Goal: Task Accomplishment & Management: Manage account settings

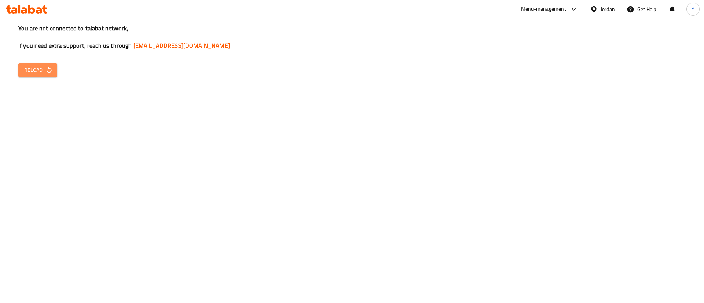
click at [43, 77] on button "Reload" at bounding box center [37, 70] width 39 height 14
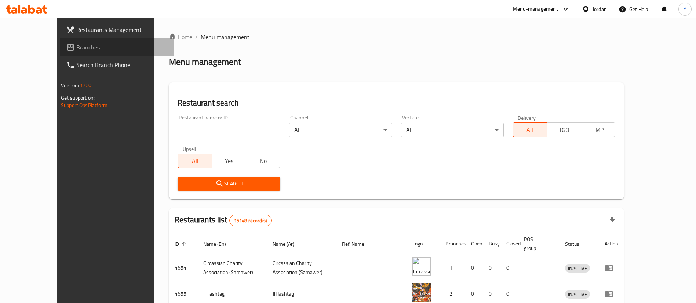
drag, startPoint x: 36, startPoint y: 52, endPoint x: 77, endPoint y: 56, distance: 41.7
click at [76, 52] on span "Branches" at bounding box center [121, 47] width 91 height 9
click at [76, 44] on span "Branches" at bounding box center [121, 47] width 91 height 9
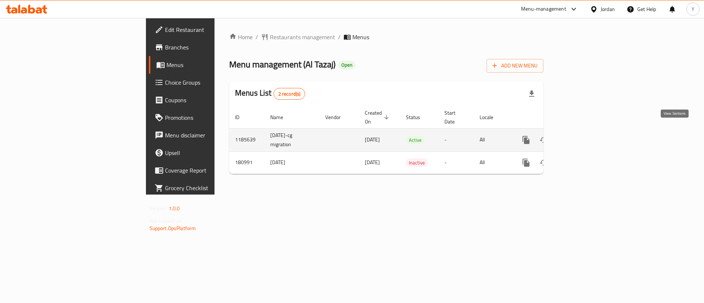
click at [582, 137] on icon "enhanced table" at bounding box center [579, 140] width 7 height 7
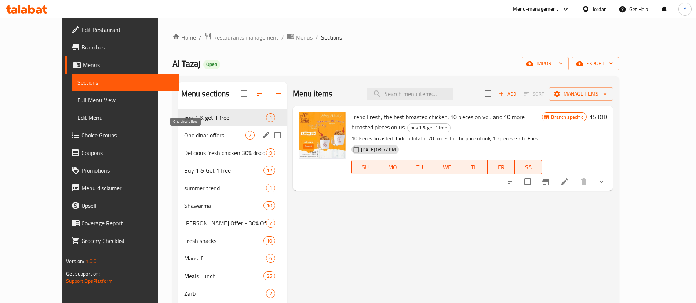
click at [202, 132] on span "One dinar offers" at bounding box center [214, 135] width 61 height 9
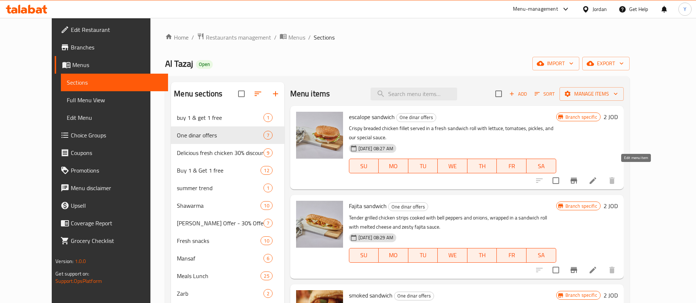
click at [623, 184] on div "Menu items Add Sort Manage items escalope sandwich One dinar offers Crispy brea…" at bounding box center [453, 299] width 339 height 434
click at [597, 176] on icon at bounding box center [592, 180] width 9 height 9
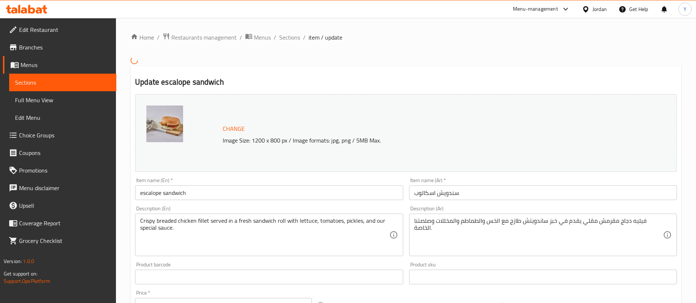
click at [103, 84] on span "Sections" at bounding box center [62, 82] width 95 height 9
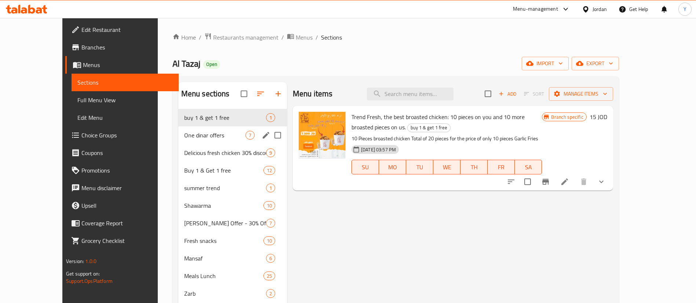
click at [178, 140] on div "One dinar offers 7" at bounding box center [232, 135] width 109 height 18
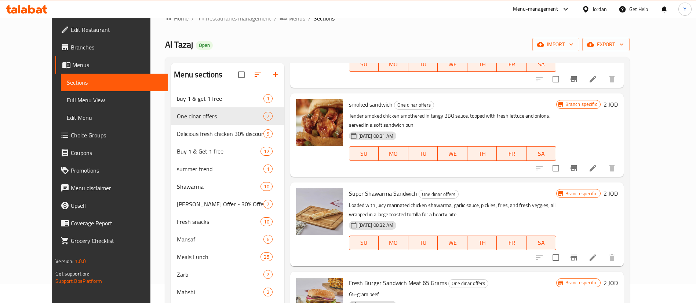
scroll to position [165, 0]
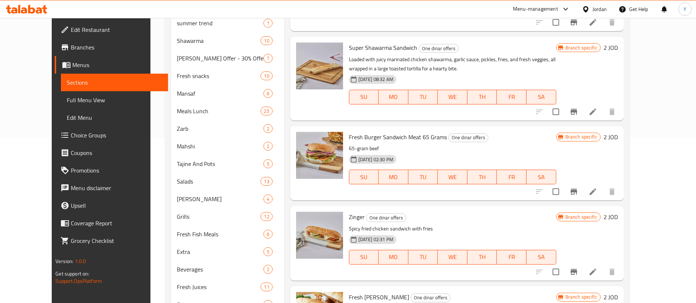
click at [597, 268] on icon at bounding box center [592, 272] width 9 height 9
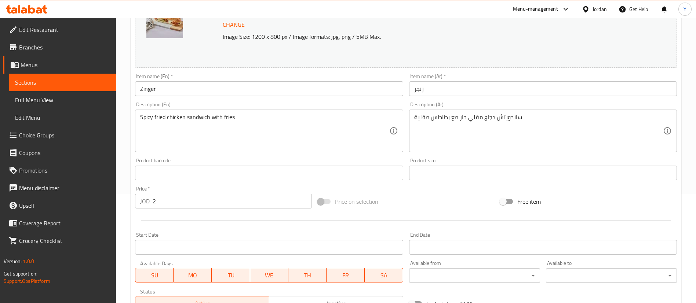
scroll to position [110, 0]
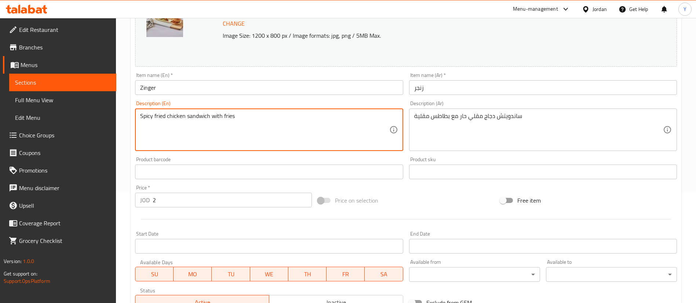
drag, startPoint x: 212, startPoint y: 118, endPoint x: 339, endPoint y: 119, distance: 126.9
type textarea "Spicy fried chicken sandwich"
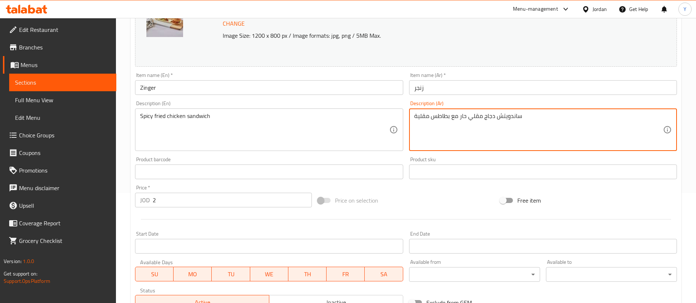
drag, startPoint x: 447, startPoint y: 115, endPoint x: 318, endPoint y: 125, distance: 129.1
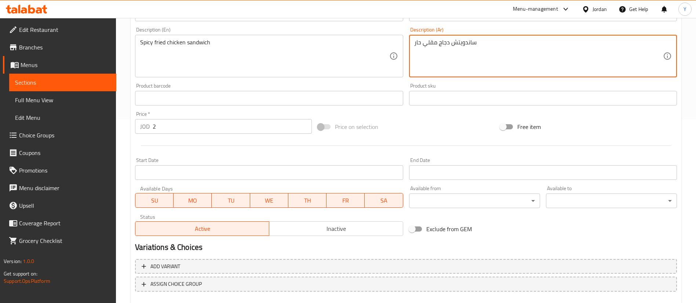
scroll to position [225, 0]
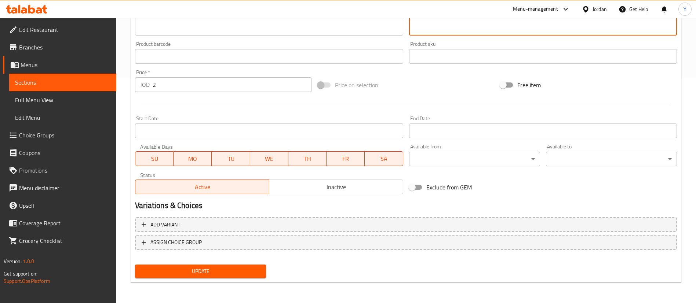
type textarea "ساندويتش دجاج مقلي حار"
click at [232, 267] on span "Update" at bounding box center [200, 271] width 119 height 9
click at [95, 85] on span "Sections" at bounding box center [62, 82] width 95 height 9
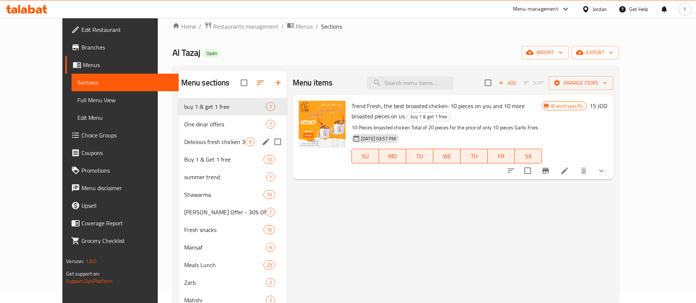
scroll to position [5, 0]
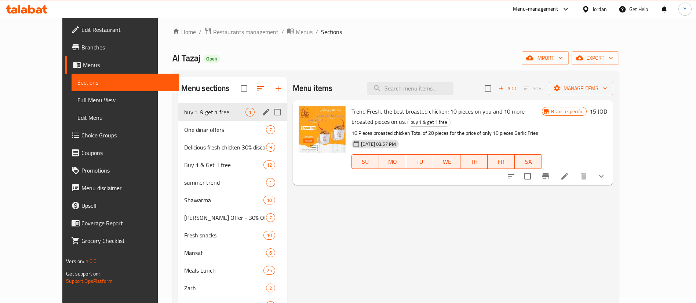
click at [181, 124] on div "One dinar offers 7" at bounding box center [232, 130] width 109 height 18
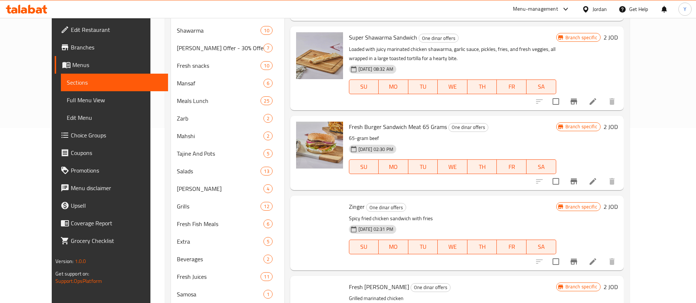
scroll to position [234, 0]
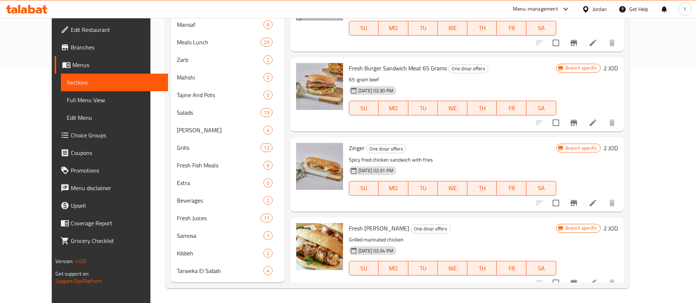
click at [597, 199] on icon at bounding box center [592, 203] width 9 height 9
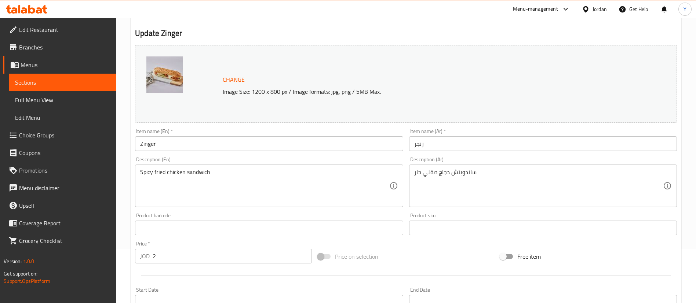
scroll to position [110, 0]
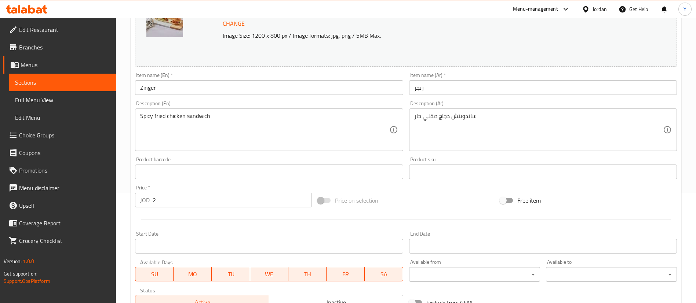
click at [95, 83] on span "Sections" at bounding box center [62, 82] width 95 height 9
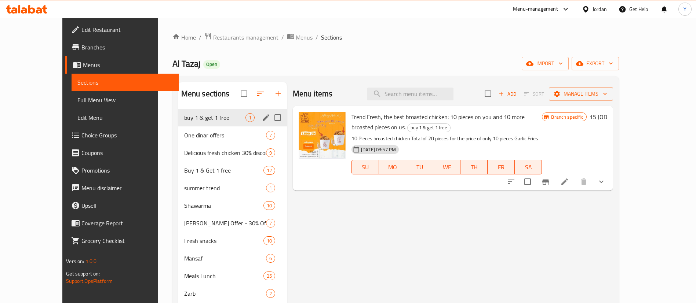
click at [187, 132] on span "One dinar offers" at bounding box center [225, 135] width 82 height 9
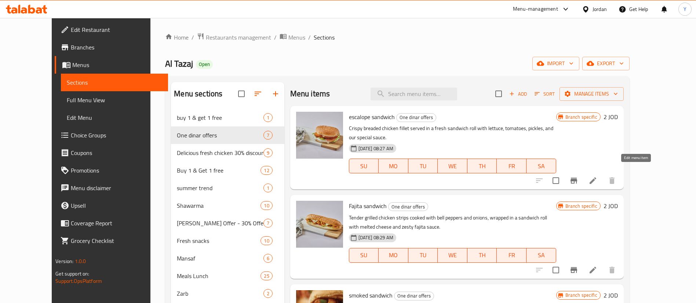
click at [597, 176] on icon at bounding box center [592, 180] width 9 height 9
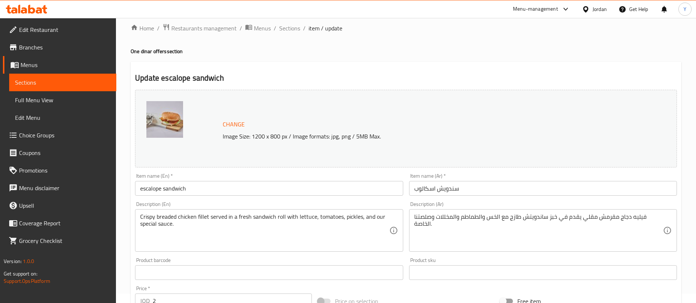
scroll to position [165, 0]
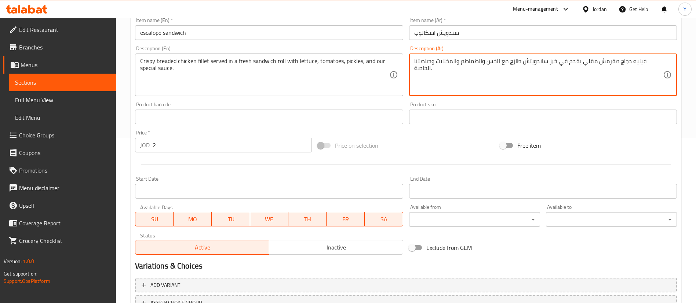
drag, startPoint x: 508, startPoint y: 63, endPoint x: 414, endPoint y: 70, distance: 94.5
click at [414, 71] on textarea "فيليه دجاج مقرمش مقلي يقدم في خبز ساندويتش طازج مع الخس والطماطم والمخللات وصلص…" at bounding box center [538, 75] width 249 height 35
drag, startPoint x: 433, startPoint y: 72, endPoint x: 480, endPoint y: 63, distance: 47.4
click at [480, 63] on textarea "فيليه دجاج مقرمش مقلي يقدم في خبز ساندويتش طازج مع الخس والطماطم والمخللات وصلص…" at bounding box center [538, 75] width 249 height 35
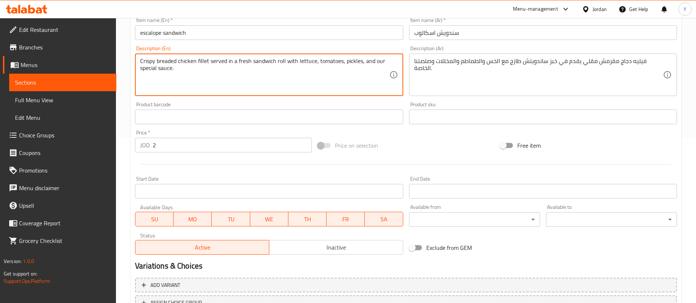
drag, startPoint x: 284, startPoint y: 62, endPoint x: 407, endPoint y: 77, distance: 124.1
type textarea "Crispy breaded chicken fillet served in a fresh sandwich roll"
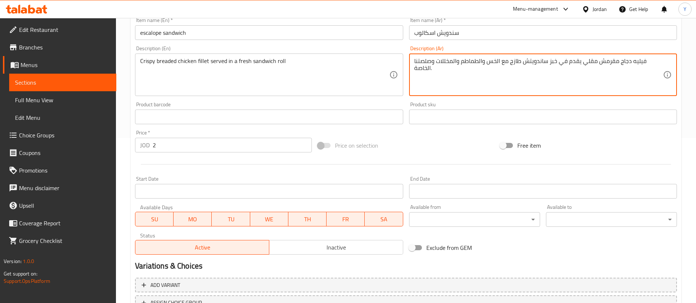
drag, startPoint x: 485, startPoint y: 62, endPoint x: 413, endPoint y: 69, distance: 72.1
click at [514, 67] on textarea "فيليه دجاج مقرمش مقلي يقدم في خبز ساندويتش طازج مع الخس والطماطم والمخللات وصلص…" at bounding box center [538, 75] width 249 height 35
drag, startPoint x: 508, startPoint y: 60, endPoint x: 419, endPoint y: 66, distance: 89.3
click at [419, 66] on textarea "فيليه دجاج مقرمش مقلي يقدم في خبز ساندويتش طازج مع الخس والطماطم والمخللات وصلص…" at bounding box center [538, 75] width 249 height 35
drag, startPoint x: 437, startPoint y: 70, endPoint x: 508, endPoint y: 63, distance: 71.8
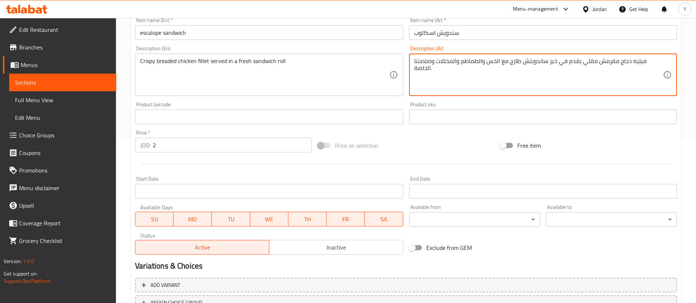
click at [508, 63] on textarea "فيليه دجاج مقرمش مقلي يقدم في خبز ساندويتش طازج مع الخس والطماطم والمخللات وصلص…" at bounding box center [538, 75] width 249 height 35
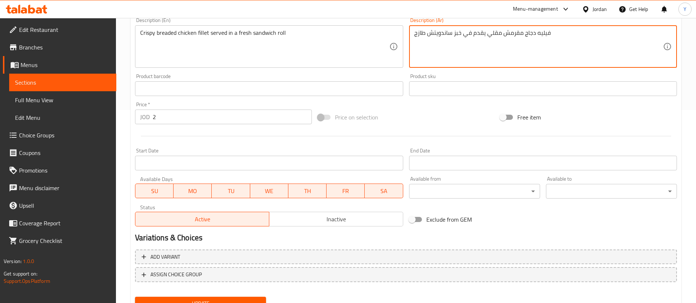
scroll to position [225, 0]
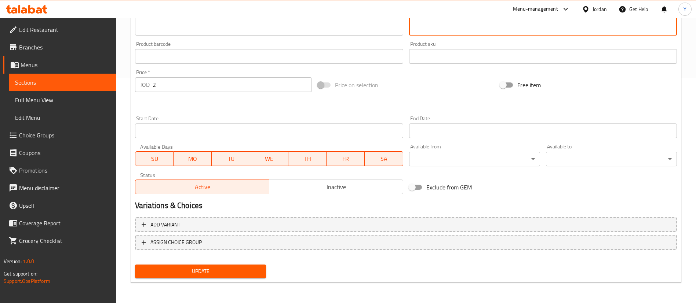
type textarea "فيليه دجاج مقرمش مقلي يقدم في خبز ساندويتش طازج"
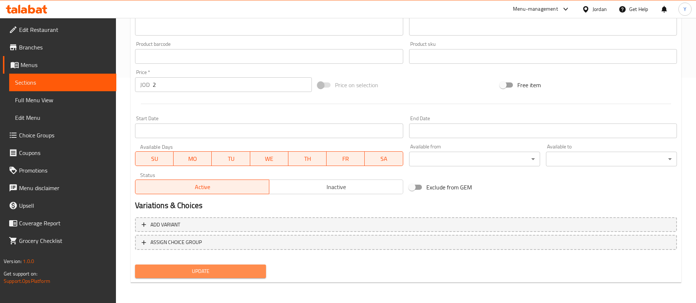
click at [252, 269] on span "Update" at bounding box center [200, 271] width 119 height 9
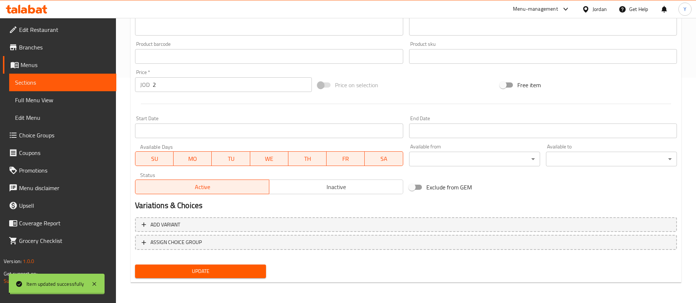
click at [226, 273] on span "Update" at bounding box center [200, 271] width 119 height 9
click at [92, 81] on span "Sections" at bounding box center [62, 82] width 95 height 9
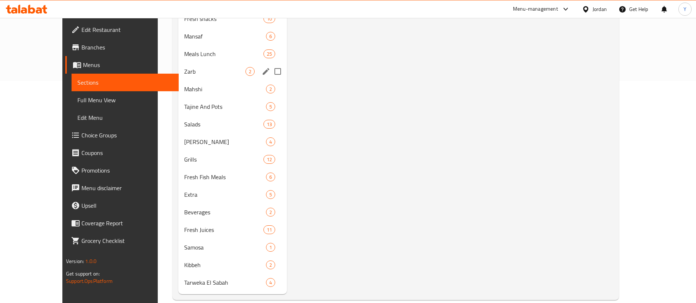
scroll to position [60, 0]
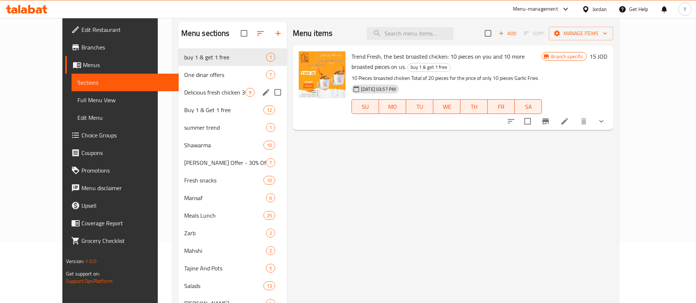
click at [190, 89] on span "Delicious fresh chicken 30% discount" at bounding box center [214, 92] width 61 height 9
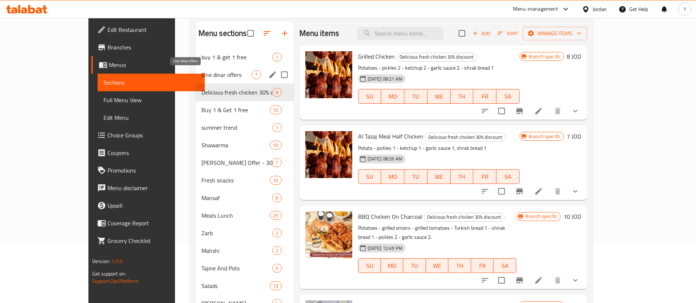
click at [201, 73] on span "One dinar offers" at bounding box center [226, 74] width 51 height 9
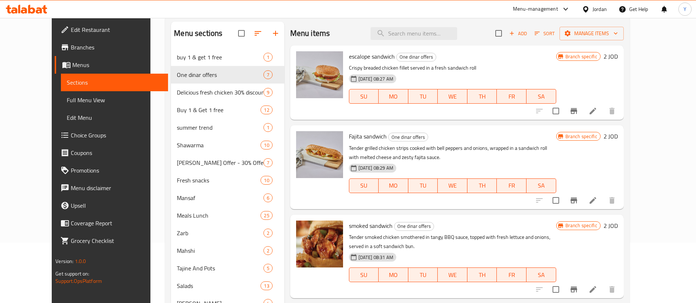
click at [597, 205] on icon at bounding box center [592, 200] width 9 height 9
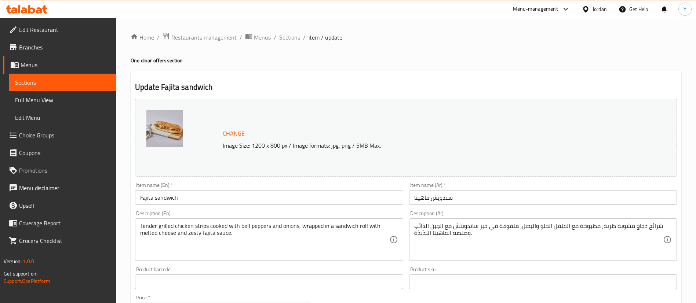
scroll to position [55, 0]
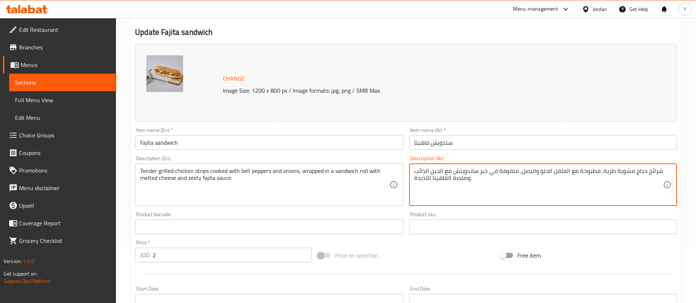
drag, startPoint x: 439, startPoint y: 173, endPoint x: 418, endPoint y: 183, distance: 23.5
click at [479, 183] on textarea "شرائح دجاج مشوية طرية، مطبوخة مع الفلفل الحلو والبصل، ملفوفة في خبز ساندويتش مع…" at bounding box center [538, 185] width 249 height 35
drag, startPoint x: 450, startPoint y: 182, endPoint x: 431, endPoint y: 178, distance: 19.5
click at [431, 178] on textarea "شرائح دجاج مشوية طرية، مطبوخة مع الفلفل الحلو والبصل، ملفوفة في خبز ساندويتش مع…" at bounding box center [538, 185] width 249 height 35
click at [459, 181] on textarea "شرائح دجاج مشوية طرية، مطبوخة مع الفلفل الحلو والبصل، ملفوفة في خبز ساندويتش مع…" at bounding box center [538, 185] width 249 height 35
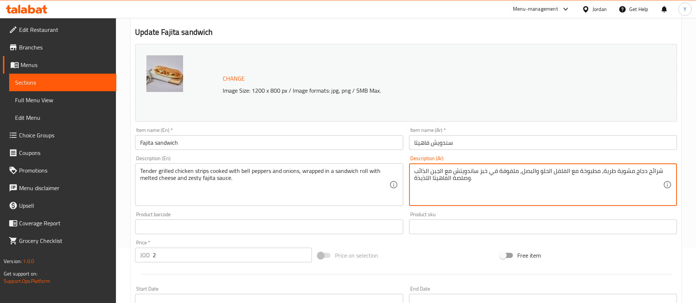
click at [459, 181] on textarea "شرائح دجاج مشوية طرية، مطبوخة مع الفلفل الحلو والبصل، ملفوفة في خبز ساندويتش مع…" at bounding box center [538, 185] width 249 height 35
click at [458, 181] on textarea "شرائح دجاج مشوية طرية، مطبوخة مع الفلفل الحلو والبصل، ملفوفة في خبز ساندويتش مع…" at bounding box center [538, 185] width 249 height 35
click at [422, 183] on textarea "شرائح دجاج مشوية طرية، مطبوخة مع الفلفل الحلو والبصل، ملفوفة في خبز ساندويتش مع…" at bounding box center [538, 185] width 249 height 35
drag, startPoint x: 415, startPoint y: 181, endPoint x: 452, endPoint y: 174, distance: 37.3
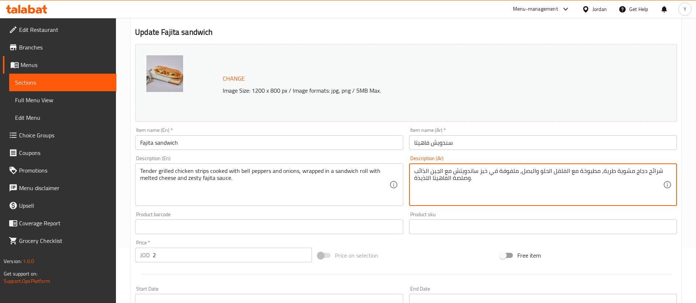
click at [452, 174] on textarea "شرائح دجاج مشوية طرية، مطبوخة مع الفلفل الحلو والبصل، ملفوفة في خبز ساندويتش مع…" at bounding box center [538, 185] width 249 height 35
click at [434, 178] on textarea "شرائح دجاج مشوية طرية، مطبوخة مع الفلفل الحلو والبصل، ملفوفة في خبز ساندويتش مع…" at bounding box center [538, 185] width 249 height 35
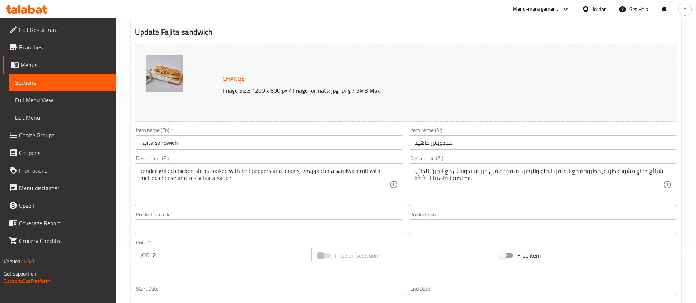
drag, startPoint x: 412, startPoint y: 179, endPoint x: 461, endPoint y: 176, distance: 49.2
click at [461, 176] on div "شرائح دجاج مشوية طرية، مطبوخة مع الفلفل الحلو والبصل، ملفوفة في خبز ساندويتش مع…" at bounding box center [543, 185] width 268 height 43
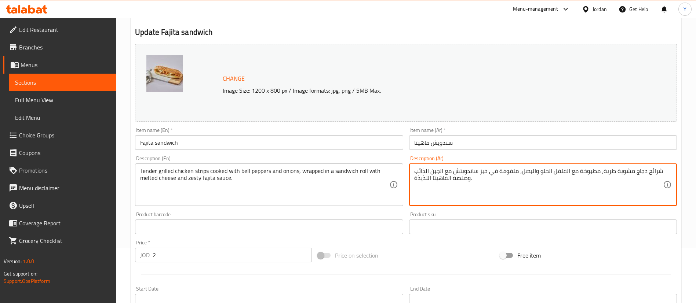
click at [501, 185] on textarea "شرائح دجاج مشوية طرية، مطبوخة مع الفلفل الحلو والبصل، ملفوفة في خبز ساندويتش مع…" at bounding box center [538, 185] width 249 height 35
drag, startPoint x: 507, startPoint y: 184, endPoint x: 443, endPoint y: 184, distance: 63.8
click at [441, 184] on textarea "شرائح دجاج مشوية طرية، مطبوخة مع الفلفل الحلو والبصل، ملفوفة في خبز ساندويتش مع…" at bounding box center [538, 185] width 249 height 35
click at [536, 189] on textarea "شرائح دجاج مشوية طرية، مطبوخة مع الفلفل الحلو والبصل، ملفوفة في خبز ساندويتش مع…" at bounding box center [538, 185] width 249 height 35
drag, startPoint x: 576, startPoint y: 173, endPoint x: 487, endPoint y: 175, distance: 88.7
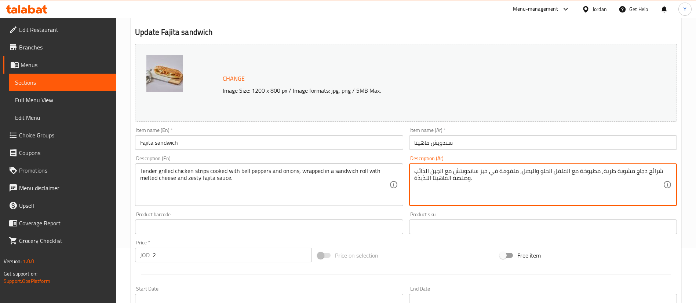
click at [487, 175] on textarea "شرائح دجاج مشوية طرية، مطبوخة مع الفلفل الحلو والبصل، ملفوفة في خبز ساندويتش مع…" at bounding box center [538, 185] width 249 height 35
click at [506, 183] on textarea "شرائح دجاج مشوية طرية، مطبوخة خبز ساندويتش مع الجبن الذائب وصلصة الفاهيتا اللذي…" at bounding box center [538, 185] width 249 height 35
drag, startPoint x: 506, startPoint y: 173, endPoint x: 409, endPoint y: 175, distance: 96.8
click at [409, 175] on div "شرائح دجاج مشوية طرية، مطبوخة خبز ساندويتش مع الجبن الذائب وصلصة الفاهيتا اللذي…" at bounding box center [543, 185] width 268 height 43
type textarea "شرائح دجاج مشوية طرية، مطبوخة خبز ساندويتش ."
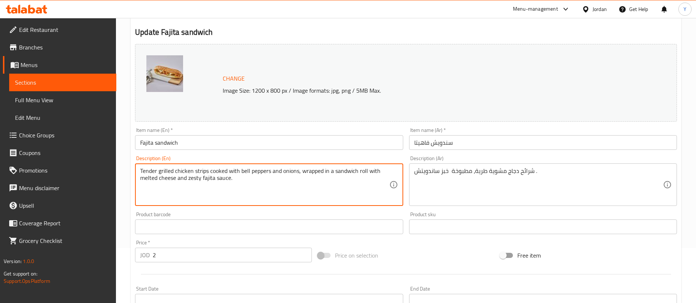
drag, startPoint x: 228, startPoint y: 171, endPoint x: 298, endPoint y: 169, distance: 70.4
drag, startPoint x: 298, startPoint y: 171, endPoint x: 392, endPoint y: 173, distance: 94.3
click at [393, 174] on div "Tender grilled chicken strips cooked , wrapped in a sandwich roll with melted c…" at bounding box center [269, 185] width 268 height 43
drag, startPoint x: 324, startPoint y: 172, endPoint x: 297, endPoint y: 172, distance: 27.1
click at [297, 172] on textarea "Tender grilled chicken strips cooked, wrapped in a sandwich roll sauce." at bounding box center [264, 185] width 249 height 35
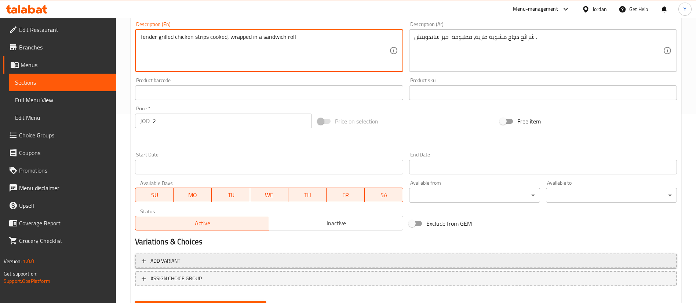
scroll to position [225, 0]
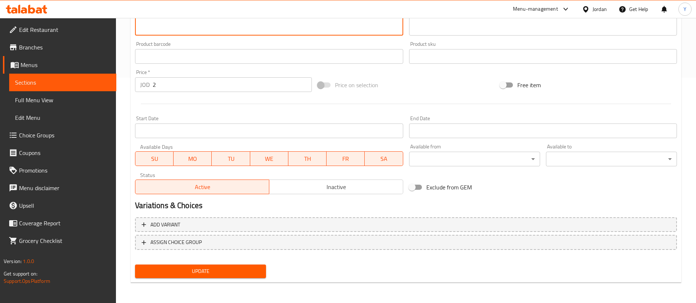
type textarea "Tender grilled chicken strips cooked, wrapped in a sandwich roll"
click at [228, 265] on button "Update" at bounding box center [200, 272] width 131 height 14
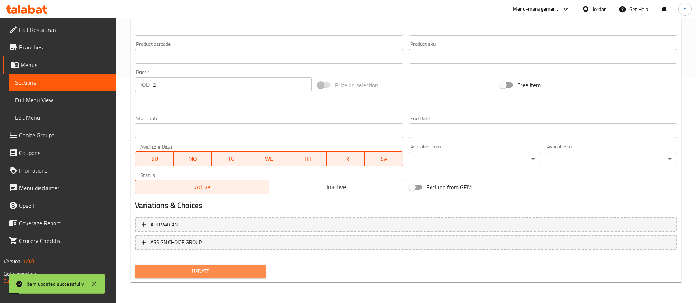
click at [224, 273] on span "Update" at bounding box center [200, 271] width 119 height 9
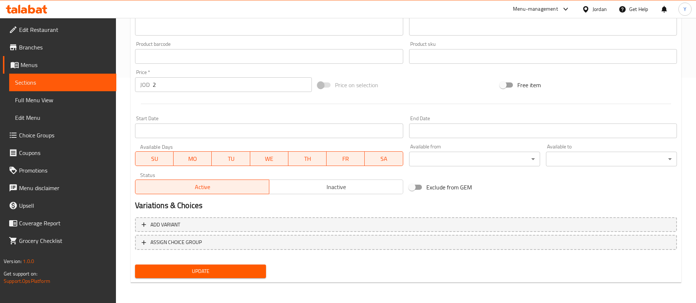
click at [90, 89] on link "Sections" at bounding box center [62, 83] width 107 height 18
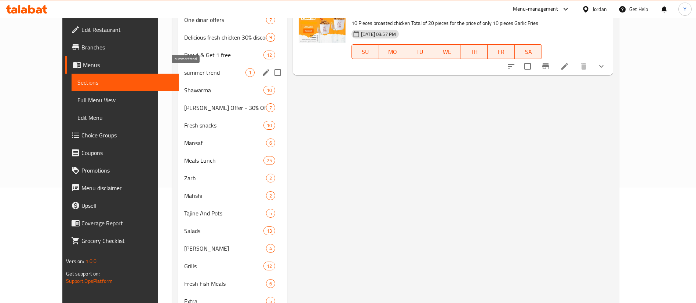
scroll to position [60, 0]
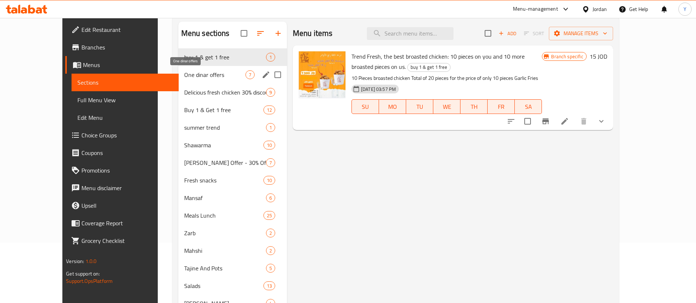
click at [189, 76] on span "One dinar offers" at bounding box center [214, 74] width 61 height 9
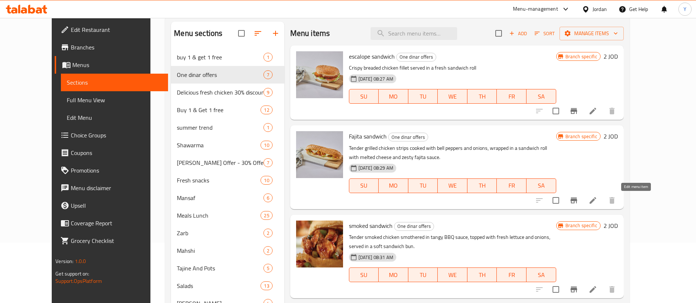
click at [597, 204] on icon at bounding box center [592, 200] width 9 height 9
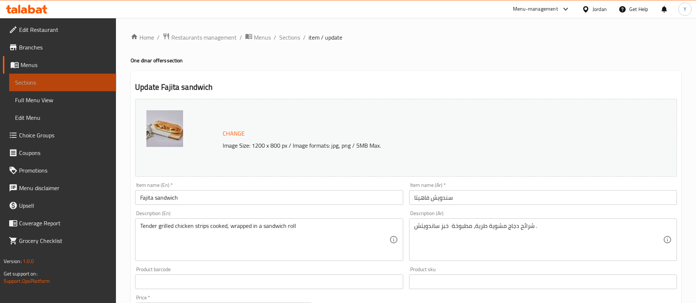
click at [70, 84] on span "Sections" at bounding box center [62, 82] width 95 height 9
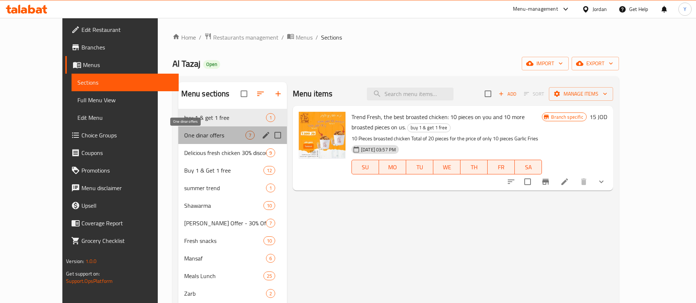
click at [186, 136] on span "One dinar offers" at bounding box center [214, 135] width 61 height 9
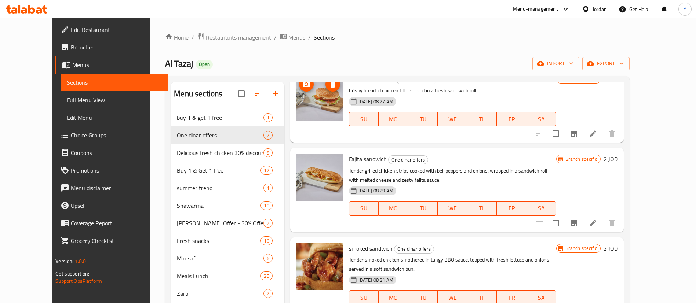
scroll to position [55, 0]
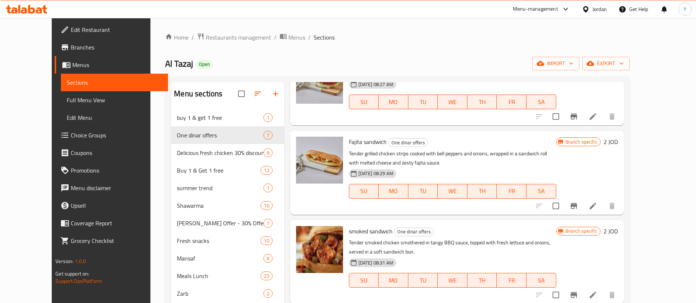
click at [603, 206] on li at bounding box center [592, 205] width 21 height 13
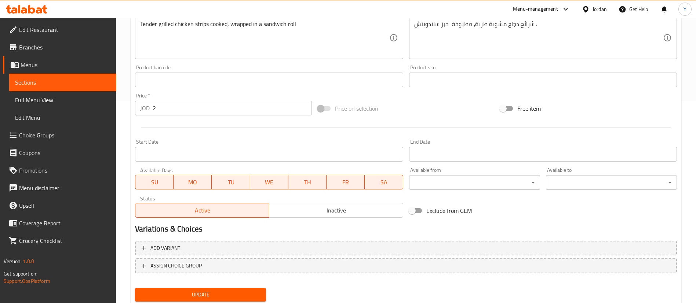
scroll to position [225, 0]
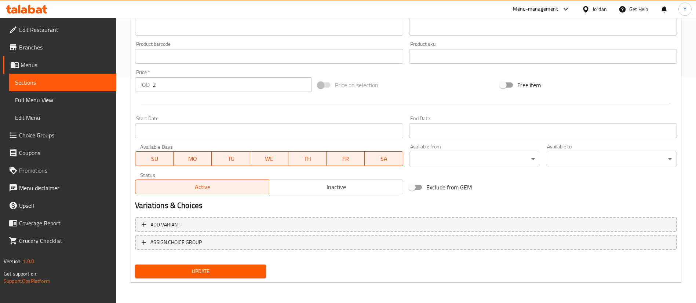
click at [210, 276] on span "Update" at bounding box center [200, 271] width 119 height 9
click at [244, 274] on span "Update" at bounding box center [200, 271] width 119 height 9
click at [79, 84] on span "Sections" at bounding box center [62, 82] width 95 height 9
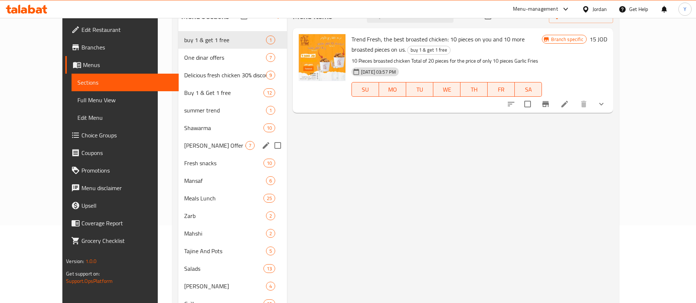
scroll to position [60, 0]
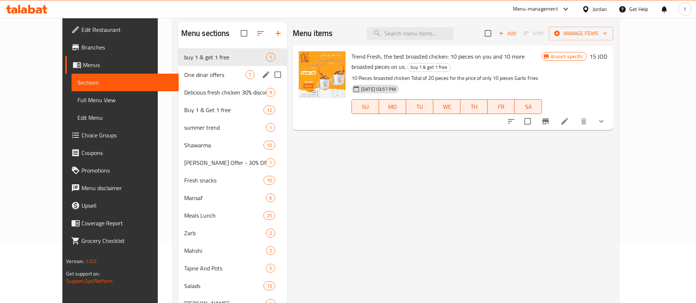
click at [195, 77] on span "One dinar offers" at bounding box center [214, 74] width 61 height 9
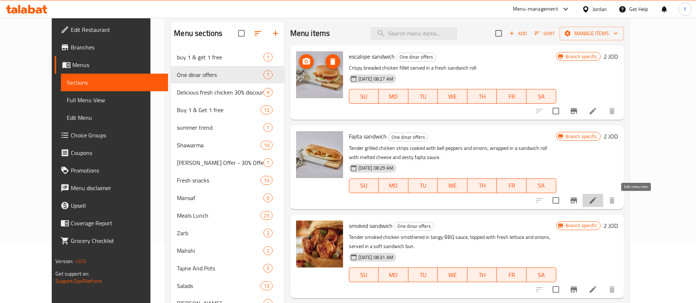
click at [597, 203] on icon at bounding box center [592, 200] width 9 height 9
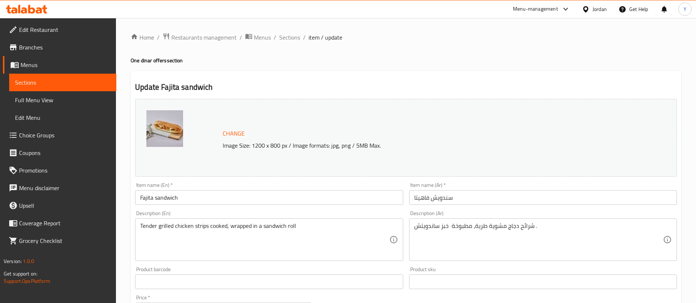
click at [60, 84] on span "Sections" at bounding box center [62, 82] width 95 height 9
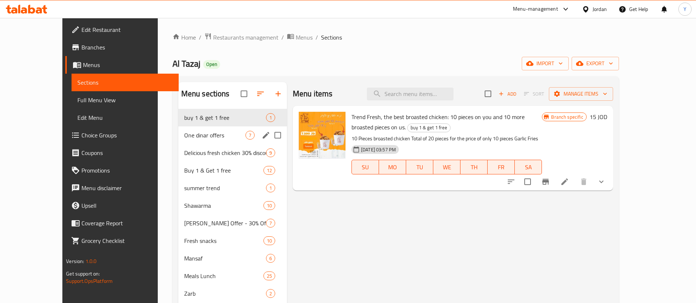
click at [192, 130] on div "One dinar offers 7" at bounding box center [232, 135] width 109 height 18
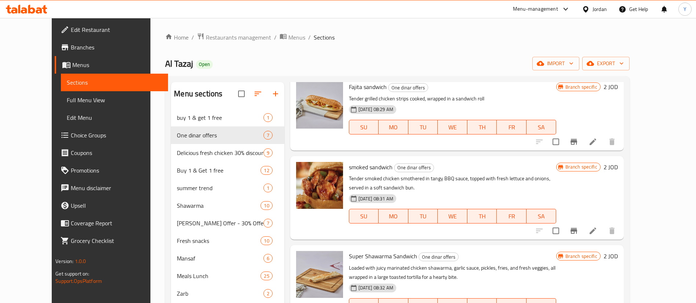
scroll to position [163, 0]
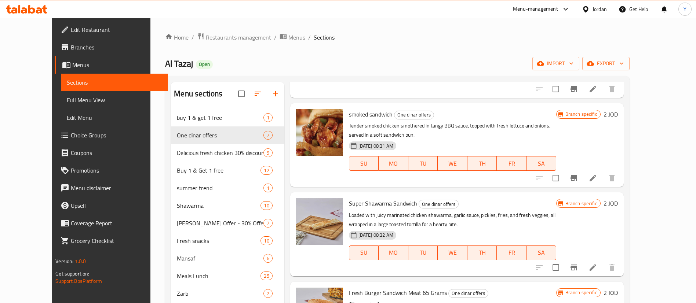
click at [597, 176] on icon at bounding box center [592, 178] width 9 height 9
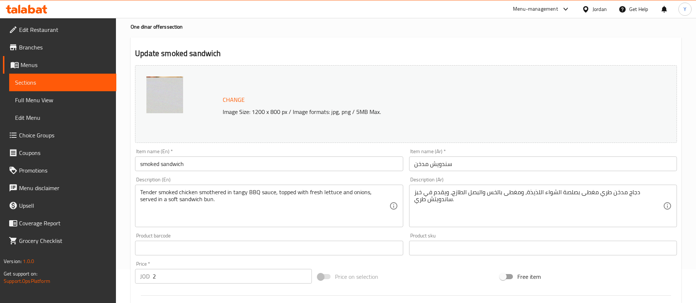
scroll to position [110, 0]
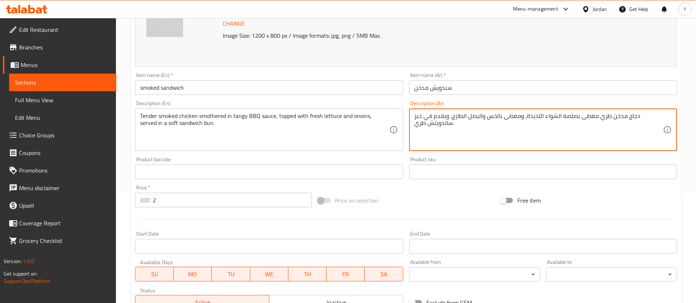
drag, startPoint x: 548, startPoint y: 117, endPoint x: 476, endPoint y: 115, distance: 72.3
type textarea "دجاج مدخن طري مغطى بصلصة الشواء اللذيذة، ويقدم في خبز ساندويتش طري."
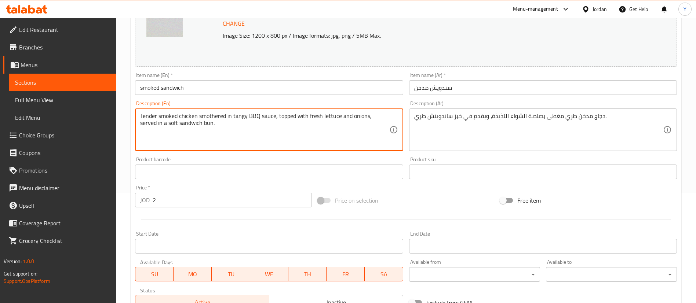
drag, startPoint x: 276, startPoint y: 118, endPoint x: 368, endPoint y: 118, distance: 92.0
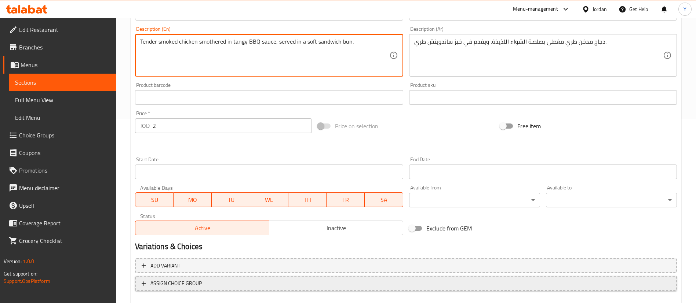
scroll to position [225, 0]
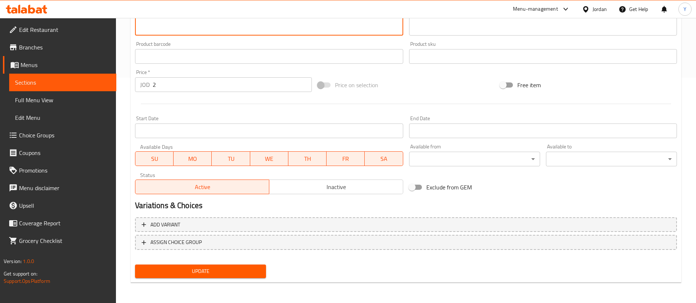
type textarea "Tender smoked chicken smothered in tangy BBQ sauce, served in a soft sandwich b…"
click at [188, 276] on button "Update" at bounding box center [200, 272] width 131 height 14
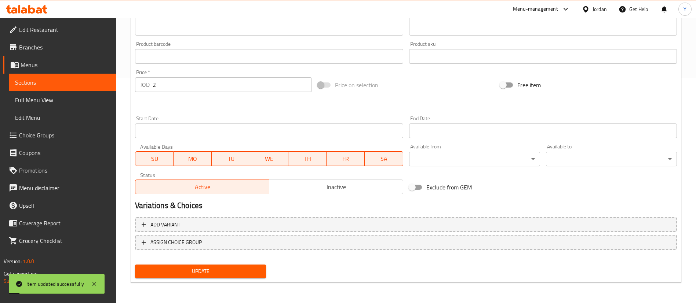
click at [192, 276] on button "Update" at bounding box center [200, 272] width 131 height 14
drag, startPoint x: 94, startPoint y: 85, endPoint x: 101, endPoint y: 90, distance: 8.4
click at [94, 85] on span "Sections" at bounding box center [62, 82] width 95 height 9
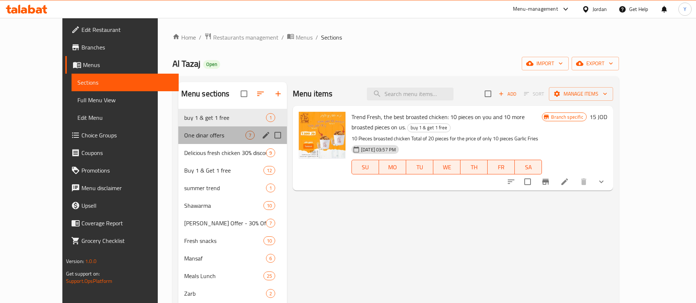
drag, startPoint x: 176, startPoint y: 140, endPoint x: 228, endPoint y: 145, distance: 52.3
click at [178, 140] on div "One dinar offers 7" at bounding box center [232, 135] width 109 height 18
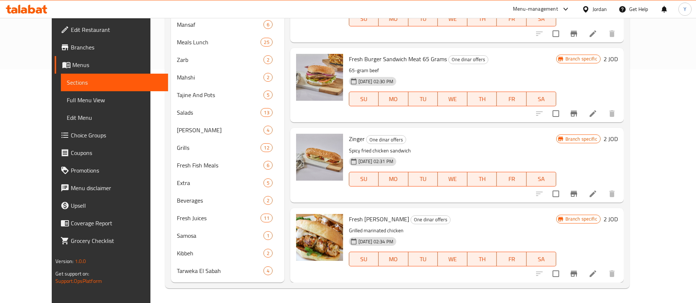
scroll to position [124, 0]
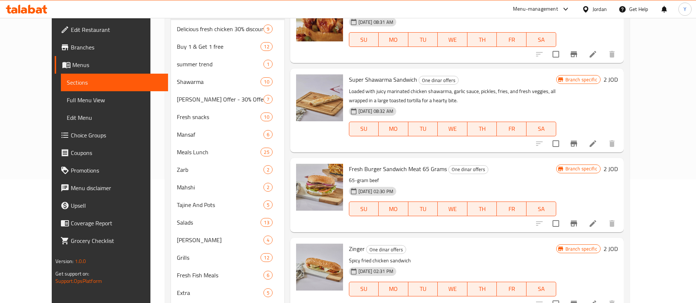
click at [603, 144] on li at bounding box center [592, 143] width 21 height 13
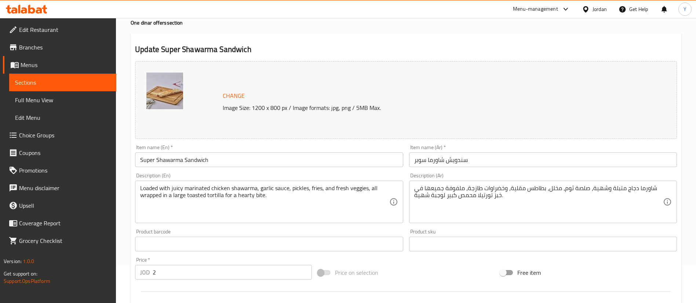
scroll to position [55, 0]
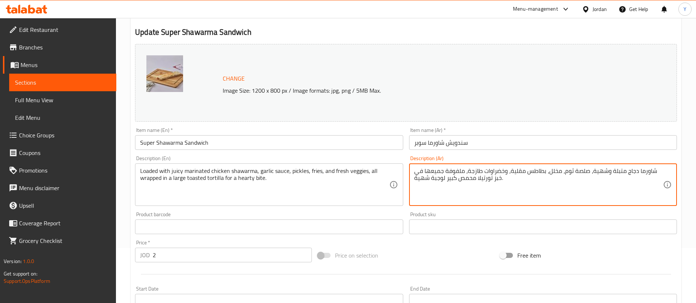
drag, startPoint x: 588, startPoint y: 171, endPoint x: 413, endPoint y: 170, distance: 175.3
drag, startPoint x: 444, startPoint y: 172, endPoint x: 399, endPoint y: 170, distance: 45.1
click at [399, 170] on div "Change Image Size: 1200 x 800 px / Image formats: jpg, png / 5MB Max. Item name…" at bounding box center [405, 204] width 547 height 327
type textarea "شاورما دجاج متبلة وشهية، خبز تورتيلا محمص كبير ."
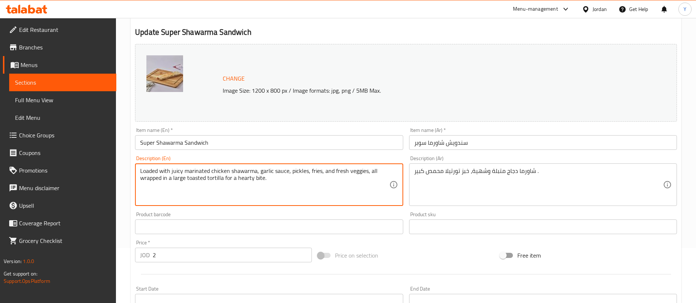
drag, startPoint x: 259, startPoint y: 173, endPoint x: 163, endPoint y: 180, distance: 95.9
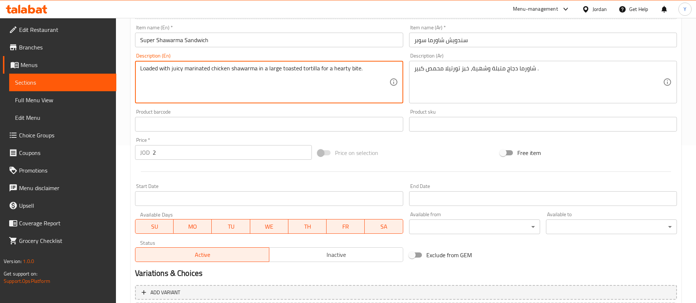
scroll to position [225, 0]
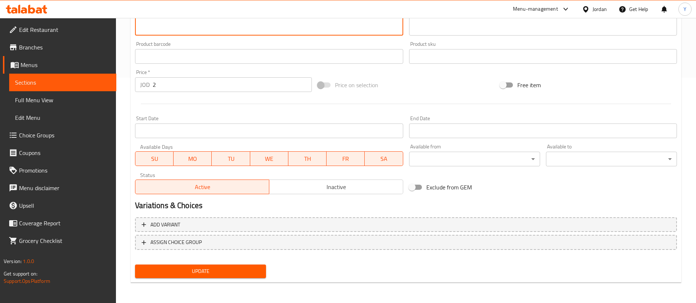
type textarea "Loaded with juicy marinated chicken shawarma in a large toasted tortilla for a …"
click at [218, 267] on span "Update" at bounding box center [200, 271] width 119 height 9
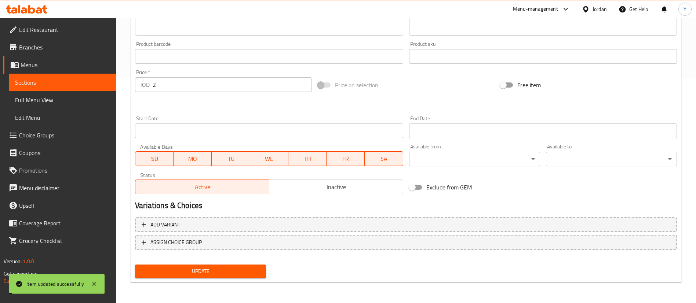
click at [227, 268] on span "Update" at bounding box center [200, 271] width 119 height 9
click at [105, 84] on span "Sections" at bounding box center [62, 82] width 95 height 9
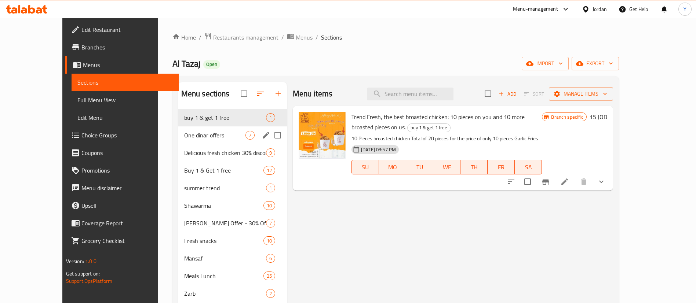
click at [188, 143] on div "One dinar offers 7" at bounding box center [232, 135] width 109 height 18
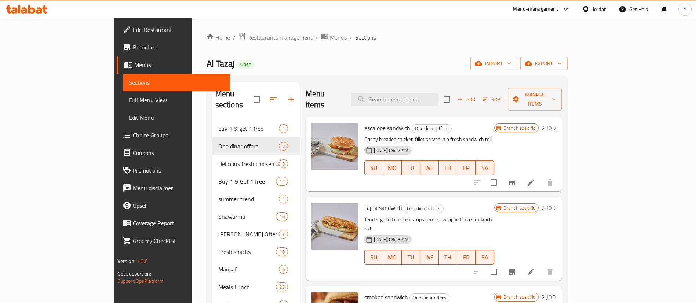
click at [29, 10] on icon at bounding box center [31, 9] width 7 height 9
